Goal: Navigation & Orientation: Find specific page/section

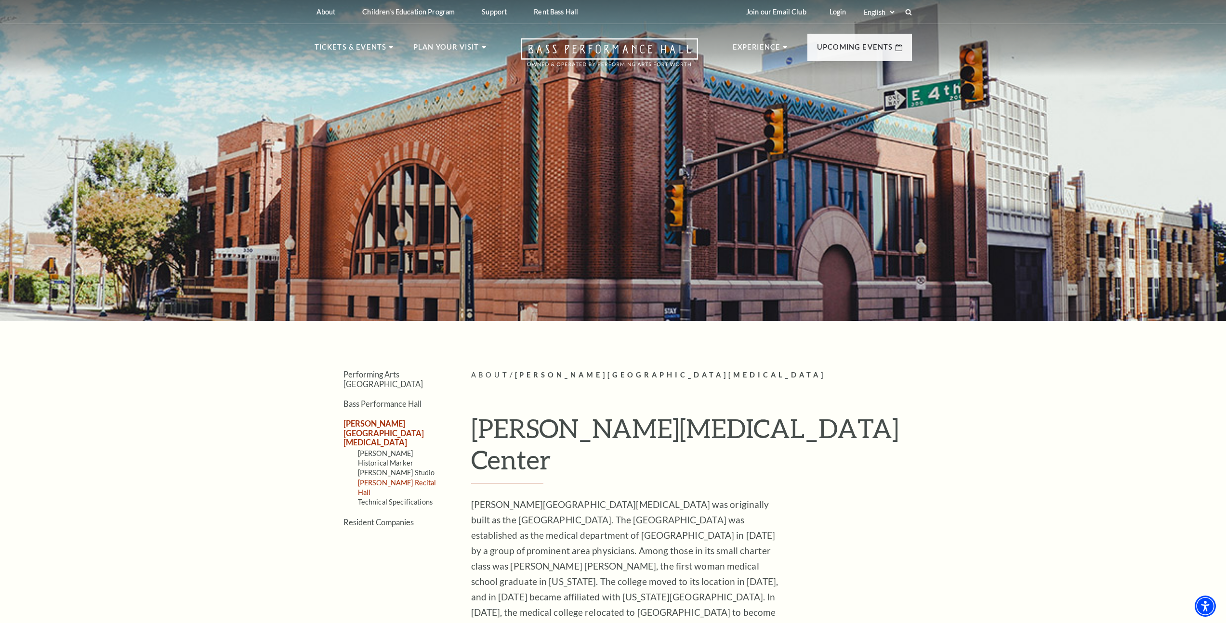
click at [397, 479] on link "[PERSON_NAME] Recital Hall" at bounding box center [397, 488] width 79 height 18
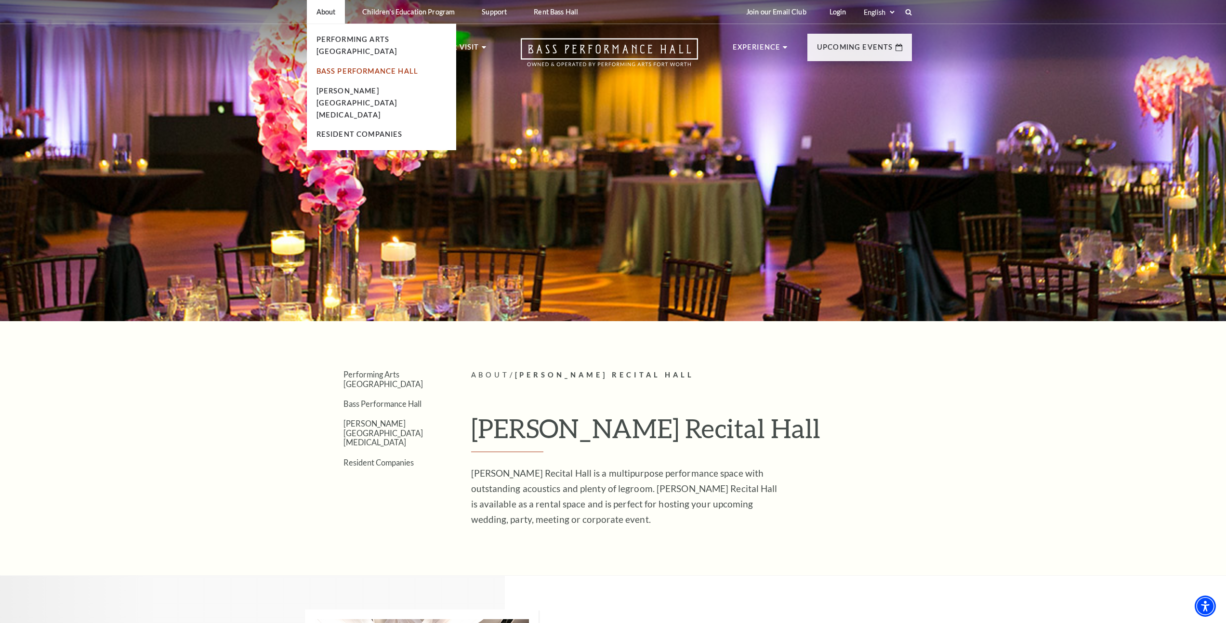
click at [348, 67] on link "Bass Performance Hall" at bounding box center [367, 71] width 102 height 8
